Goal: Information Seeking & Learning: Learn about a topic

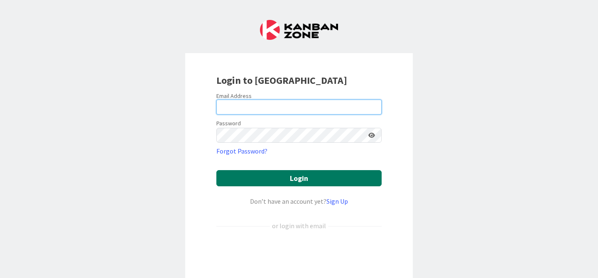
type input "[PERSON_NAME][EMAIL_ADDRESS][PERSON_NAME][DOMAIN_NAME]"
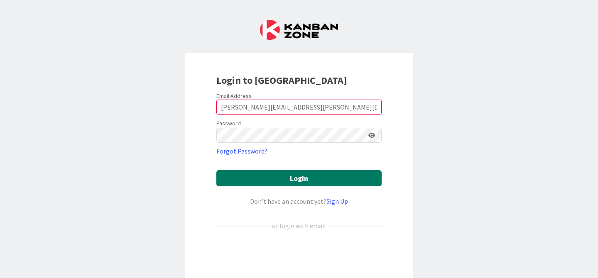
click at [314, 175] on button "Login" at bounding box center [298, 178] width 165 height 16
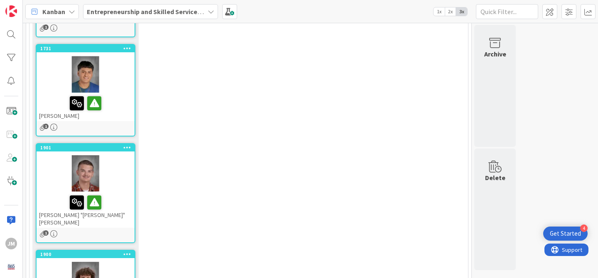
scroll to position [903, 0]
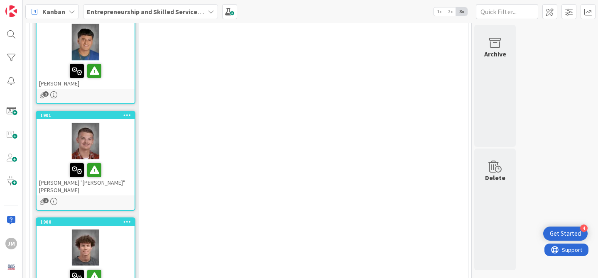
click at [52, 268] on div at bounding box center [85, 276] width 93 height 17
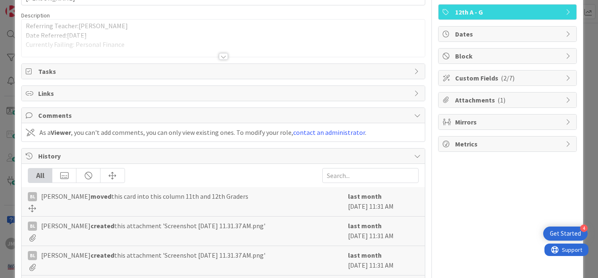
scroll to position [47, 0]
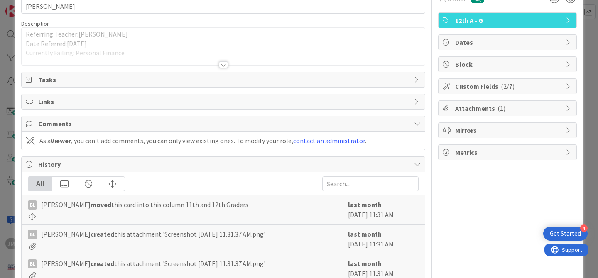
click at [221, 64] on div at bounding box center [223, 64] width 9 height 7
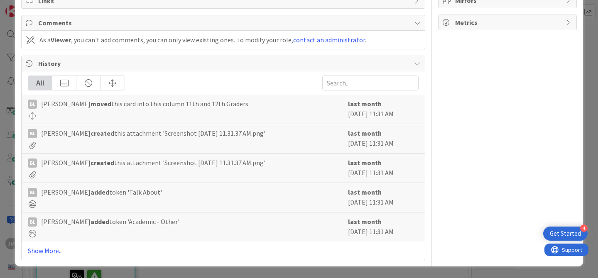
scroll to position [0, 0]
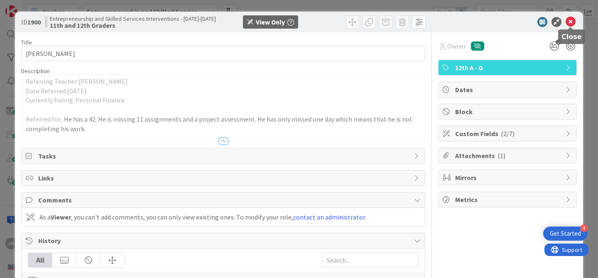
click at [571, 23] on icon at bounding box center [571, 22] width 10 height 10
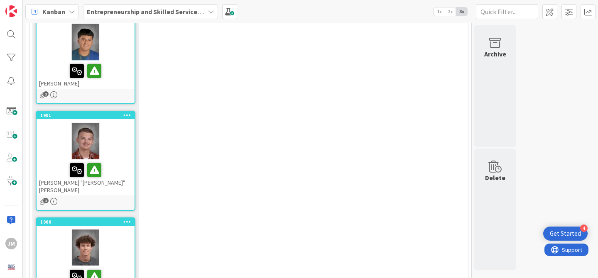
click at [113, 122] on div at bounding box center [86, 140] width 98 height 37
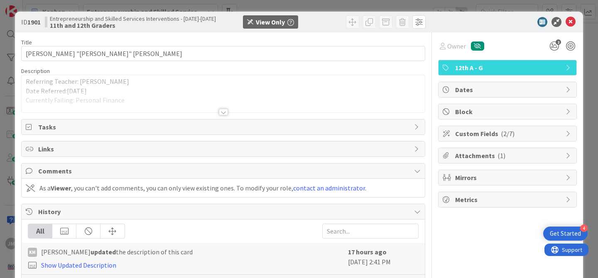
click at [221, 109] on div at bounding box center [223, 112] width 9 height 7
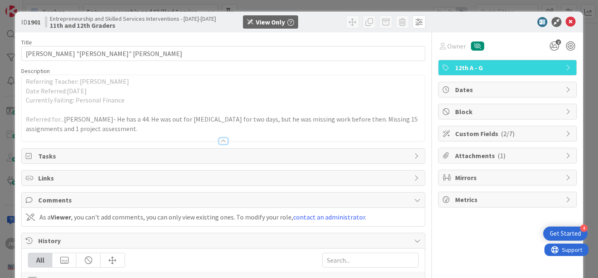
click at [223, 140] on div at bounding box center [223, 141] width 9 height 7
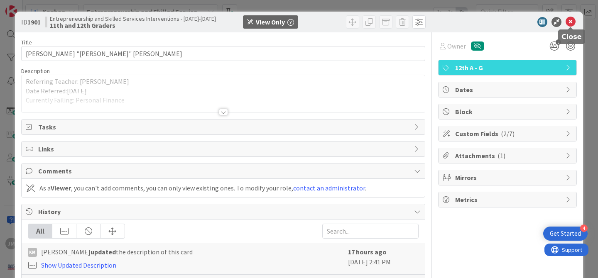
click at [571, 24] on icon at bounding box center [571, 22] width 10 height 10
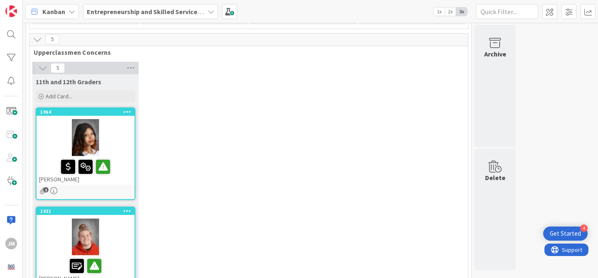
scroll to position [607, 0]
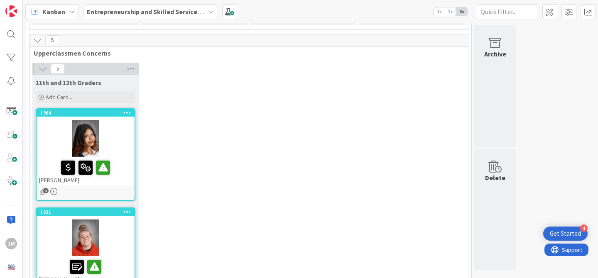
click at [125, 188] on div "1" at bounding box center [86, 191] width 98 height 7
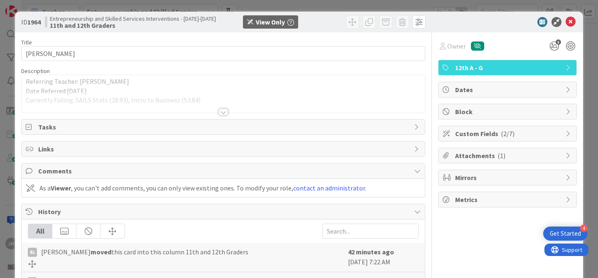
click at [221, 109] on div at bounding box center [223, 112] width 9 height 7
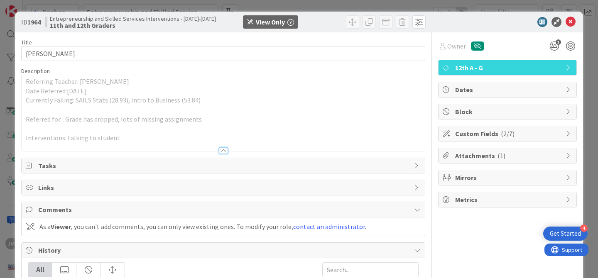
click at [219, 149] on div at bounding box center [223, 150] width 9 height 7
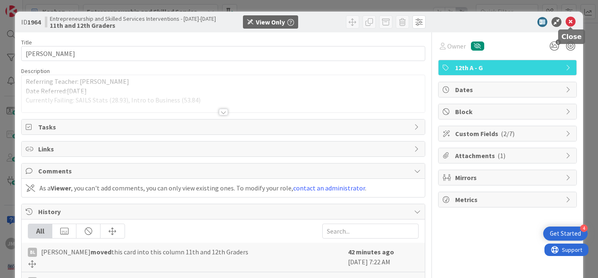
click at [570, 19] on icon at bounding box center [571, 22] width 10 height 10
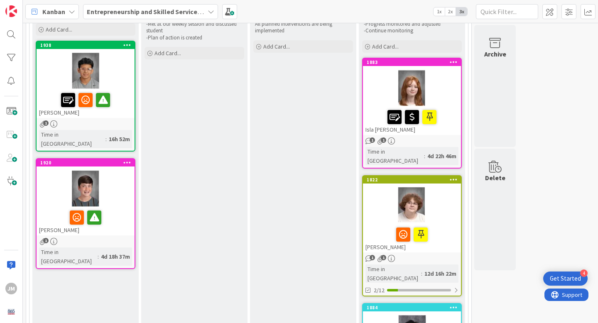
scroll to position [88, 0]
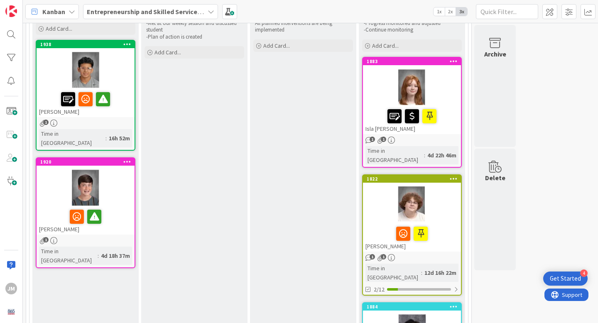
click at [126, 237] on div "1" at bounding box center [86, 240] width 98 height 7
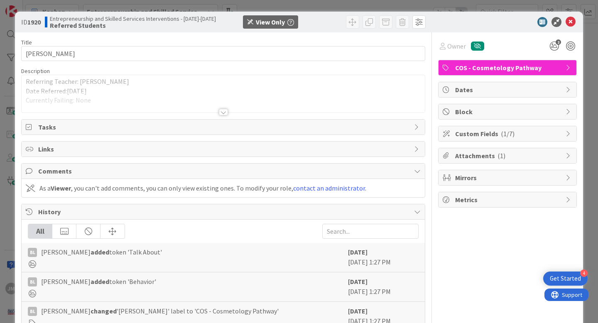
click at [224, 111] on div at bounding box center [223, 112] width 9 height 7
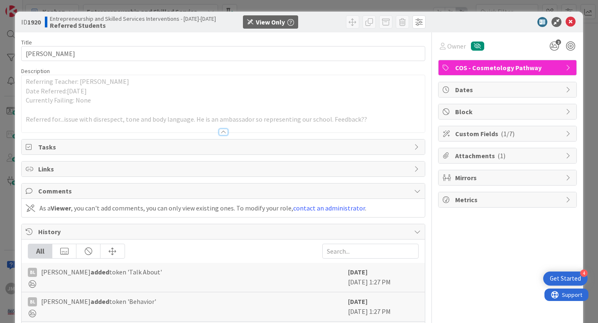
click at [225, 130] on div at bounding box center [223, 132] width 9 height 7
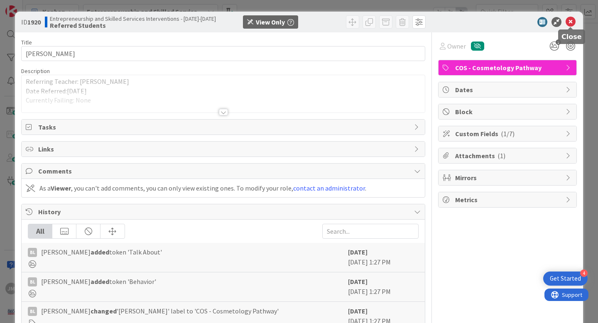
click at [572, 22] on icon at bounding box center [571, 22] width 10 height 10
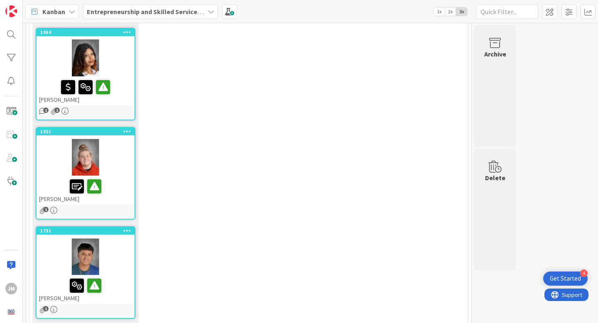
scroll to position [701, 0]
